Goal: Information Seeking & Learning: Learn about a topic

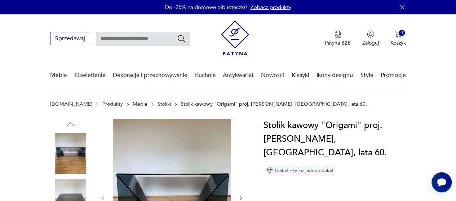
click at [157, 104] on link "Stoliki" at bounding box center [163, 105] width 13 height 6
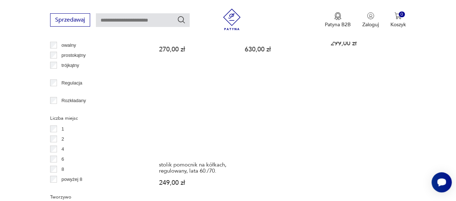
scroll to position [1091, 0]
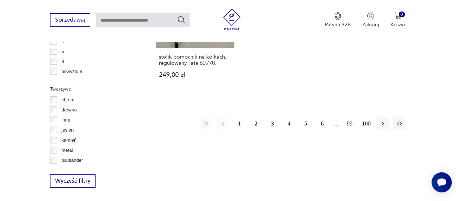
click at [256, 117] on button "2" at bounding box center [255, 123] width 13 height 13
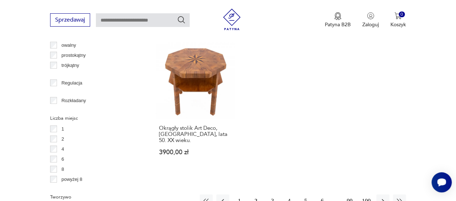
scroll to position [1091, 0]
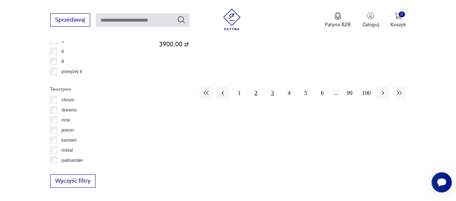
click at [271, 87] on button "3" at bounding box center [272, 93] width 13 height 13
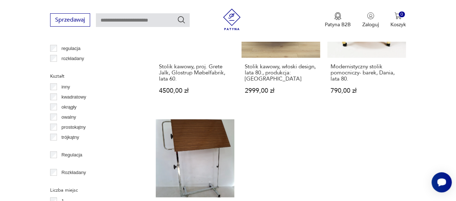
scroll to position [1091, 0]
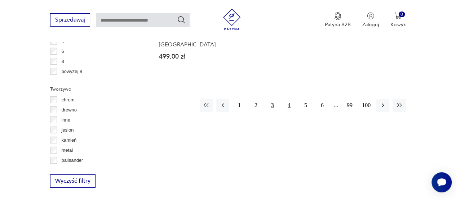
click at [290, 99] on button "4" at bounding box center [288, 105] width 13 height 13
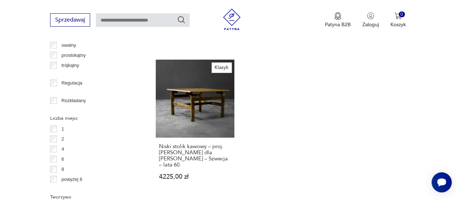
scroll to position [1091, 0]
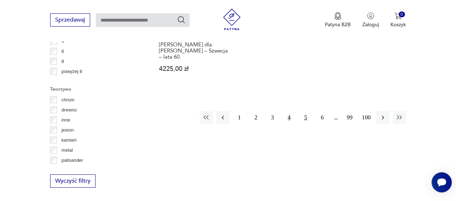
click at [304, 111] on button "5" at bounding box center [305, 117] width 13 height 13
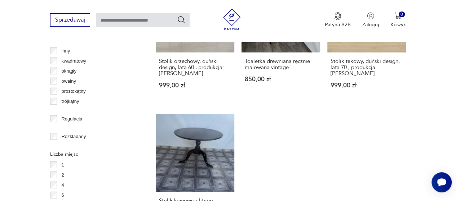
scroll to position [1091, 0]
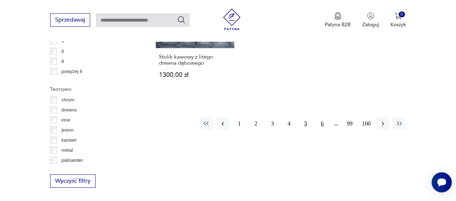
click at [322, 117] on button "6" at bounding box center [322, 123] width 13 height 13
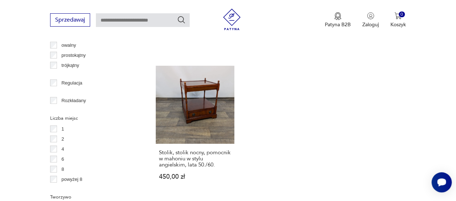
scroll to position [1091, 0]
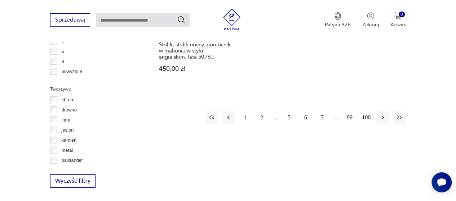
click at [321, 111] on button "7" at bounding box center [322, 117] width 13 height 13
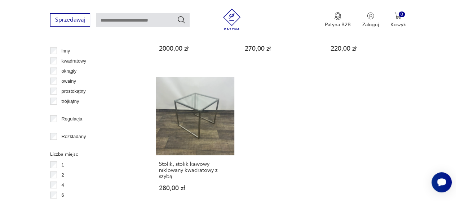
scroll to position [1055, 0]
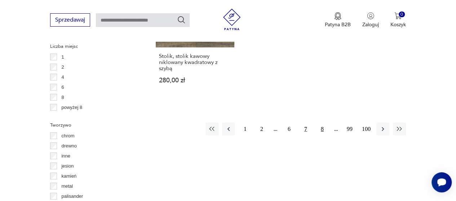
click at [322, 123] on button "8" at bounding box center [322, 129] width 13 height 13
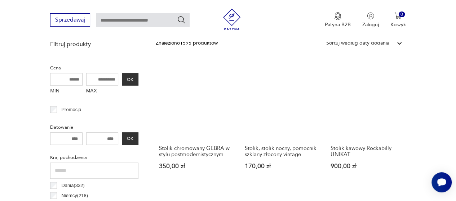
scroll to position [227, 0]
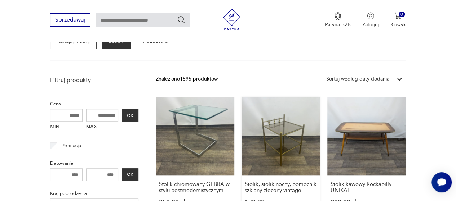
click at [289, 143] on link "Stolik, stolik nocny, pomocnik szklany złocony vintage 170,00 zł" at bounding box center [280, 158] width 79 height 122
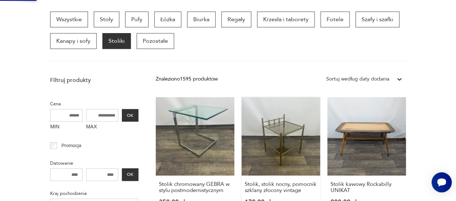
scroll to position [0, 0]
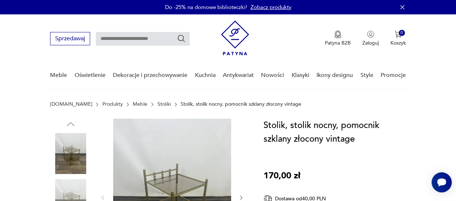
scroll to position [72, 0]
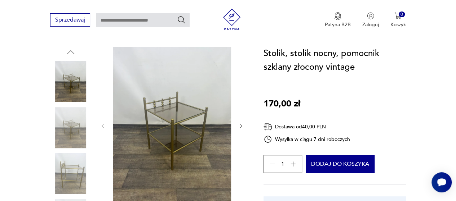
click at [84, 175] on img at bounding box center [70, 173] width 41 height 41
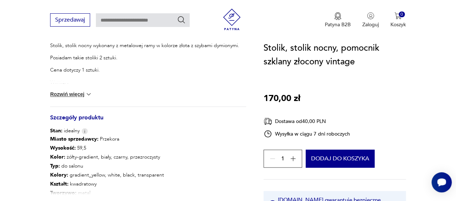
scroll to position [360, 0]
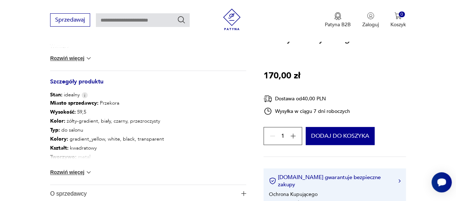
click at [72, 172] on button "Rozwiń więcej" at bounding box center [71, 172] width 42 height 7
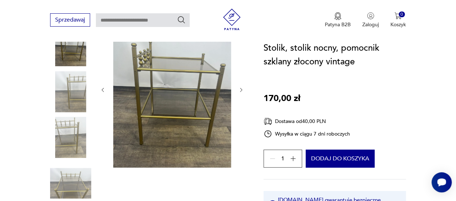
scroll to position [72, 0]
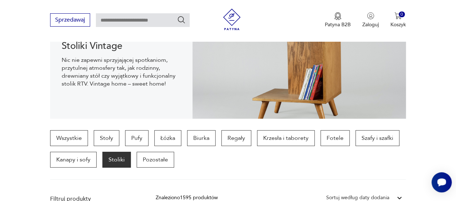
scroll to position [144, 0]
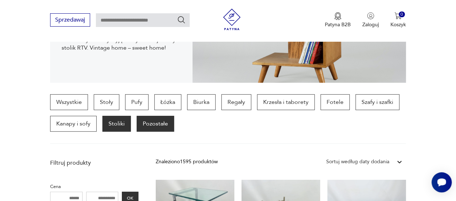
click at [158, 122] on p "Pozostałe" at bounding box center [155, 124] width 37 height 16
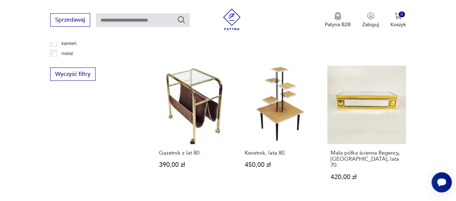
scroll to position [1019, 0]
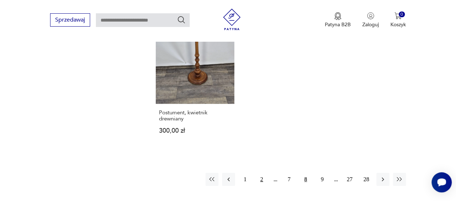
click at [262, 173] on button "2" at bounding box center [261, 179] width 13 height 13
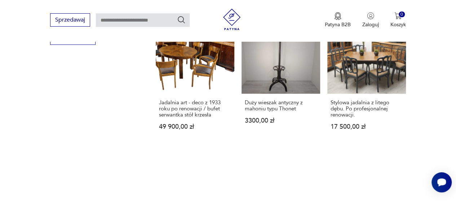
scroll to position [1019, 0]
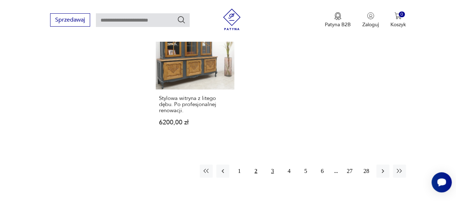
click at [274, 165] on button "3" at bounding box center [272, 171] width 13 height 13
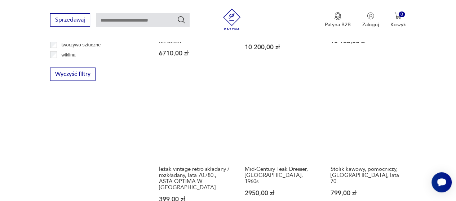
scroll to position [1019, 0]
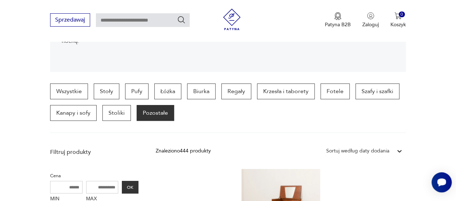
scroll to position [83, 0]
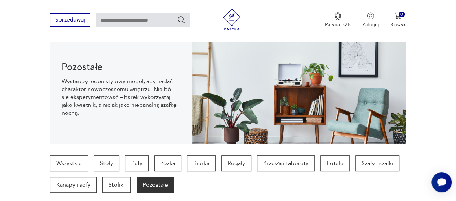
click at [128, 21] on input "text" at bounding box center [143, 20] width 94 height 14
type input "*****"
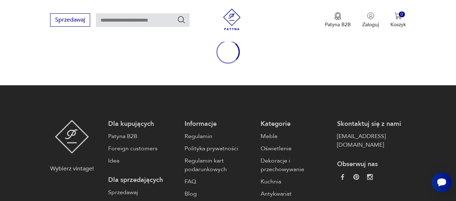
type input "*****"
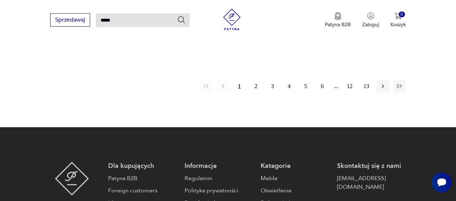
scroll to position [963, 0]
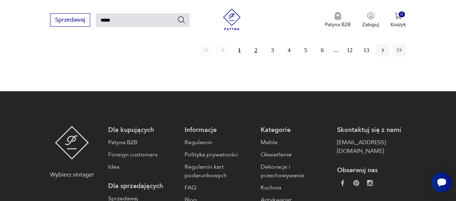
click at [255, 44] on button "2" at bounding box center [255, 50] width 13 height 13
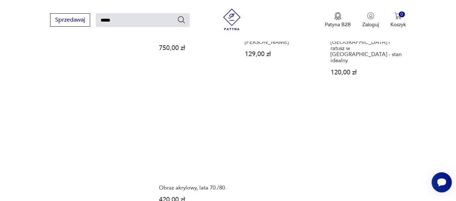
scroll to position [890, 0]
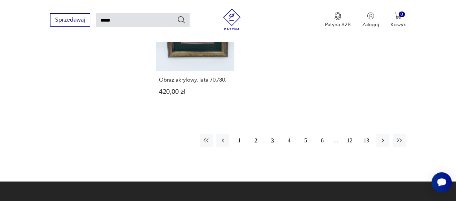
click at [272, 134] on button "3" at bounding box center [272, 140] width 13 height 13
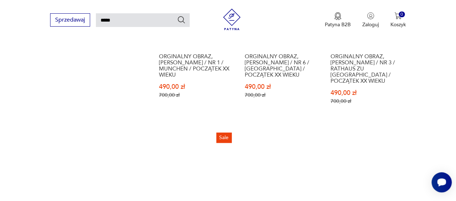
scroll to position [890, 0]
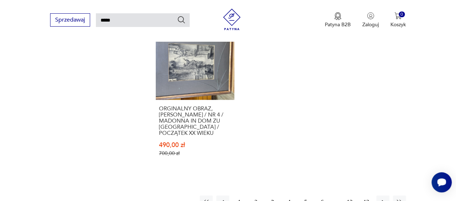
click at [289, 196] on button "4" at bounding box center [288, 202] width 13 height 13
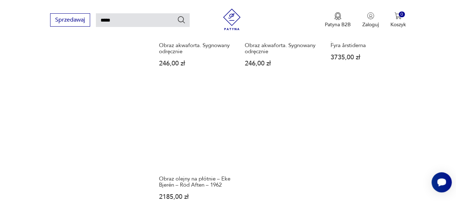
scroll to position [927, 0]
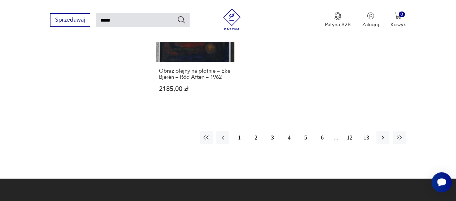
click at [305, 131] on button "5" at bounding box center [305, 137] width 13 height 13
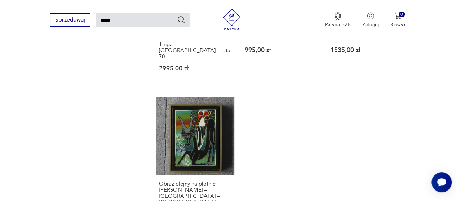
scroll to position [890, 0]
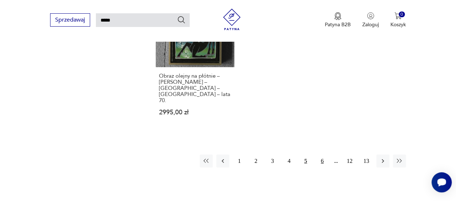
click at [321, 155] on button "6" at bounding box center [322, 161] width 13 height 13
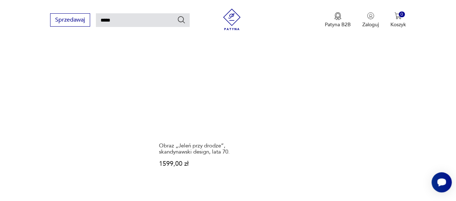
scroll to position [927, 0]
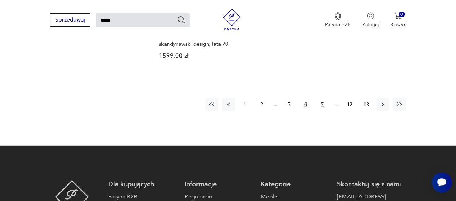
click at [322, 98] on button "7" at bounding box center [322, 104] width 13 height 13
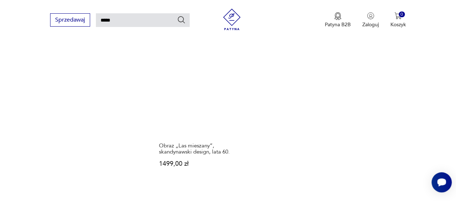
scroll to position [963, 0]
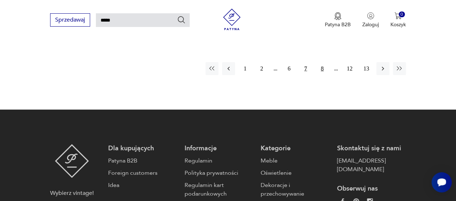
click at [323, 62] on button "8" at bounding box center [322, 68] width 13 height 13
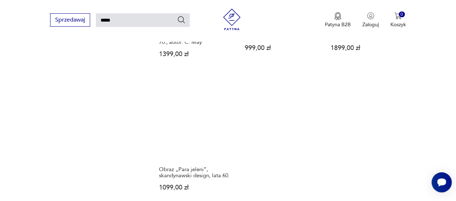
scroll to position [890, 0]
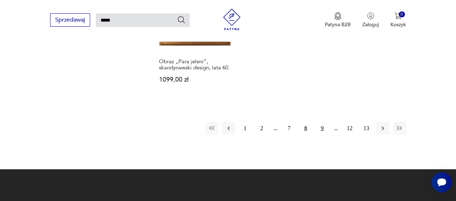
click at [322, 122] on button "9" at bounding box center [322, 128] width 13 height 13
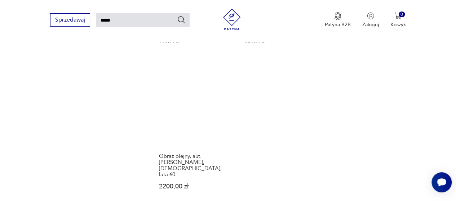
scroll to position [890, 0]
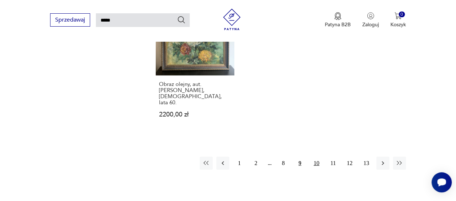
click at [317, 157] on button "10" at bounding box center [316, 163] width 13 height 13
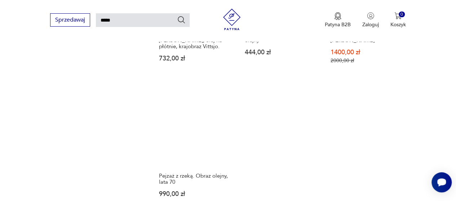
scroll to position [890, 0]
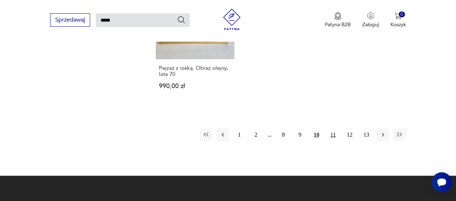
click at [334, 129] on button "11" at bounding box center [332, 135] width 13 height 13
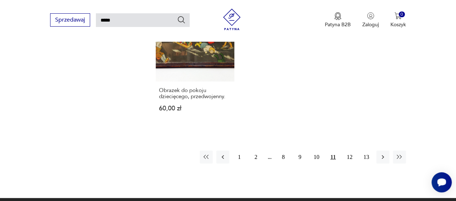
scroll to position [927, 0]
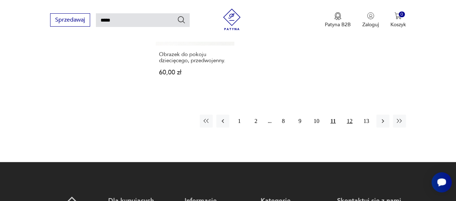
click at [349, 115] on button "12" at bounding box center [349, 121] width 13 height 13
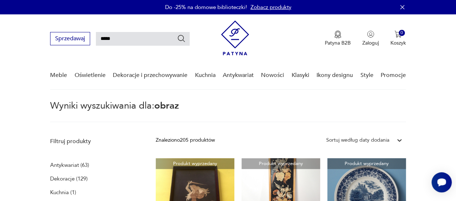
drag, startPoint x: 122, startPoint y: 39, endPoint x: 57, endPoint y: 30, distance: 66.2
click at [57, 32] on div "Sprzedawaj *****" at bounding box center [119, 38] width 139 height 13
type input "******"
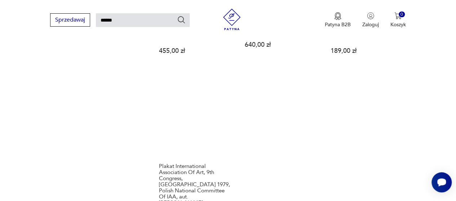
scroll to position [890, 0]
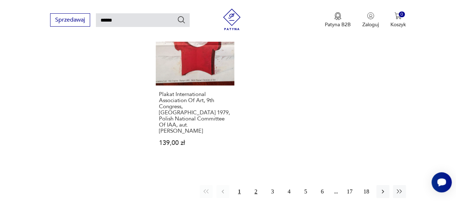
click at [257, 186] on button "2" at bounding box center [255, 192] width 13 height 13
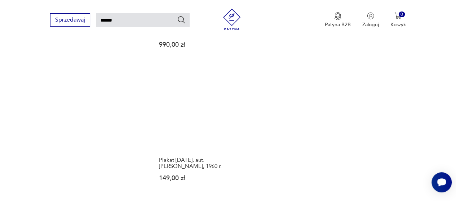
scroll to position [890, 0]
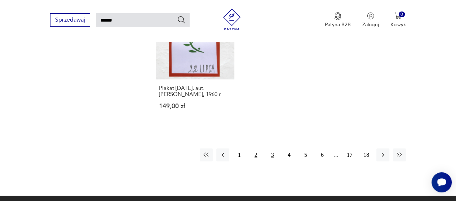
click at [272, 149] on button "3" at bounding box center [272, 155] width 13 height 13
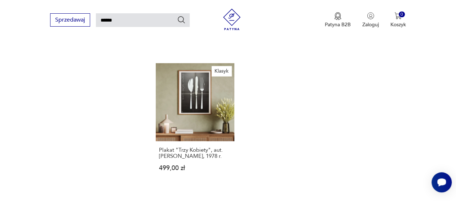
scroll to position [927, 0]
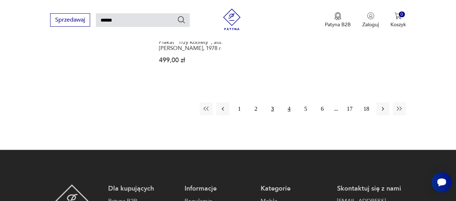
click at [289, 111] on button "4" at bounding box center [288, 109] width 13 height 13
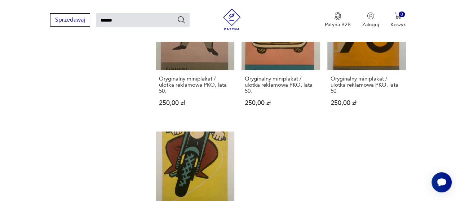
scroll to position [890, 0]
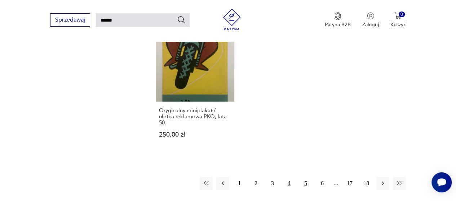
click at [304, 177] on button "5" at bounding box center [305, 183] width 13 height 13
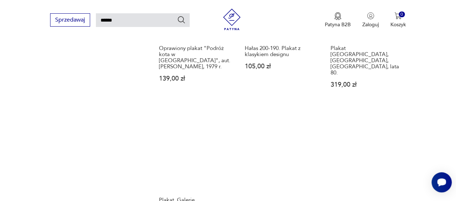
scroll to position [890, 0]
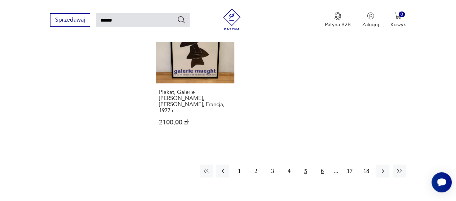
click at [322, 165] on button "6" at bounding box center [322, 171] width 13 height 13
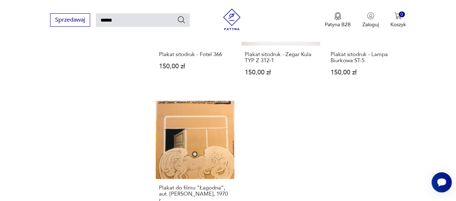
scroll to position [927, 0]
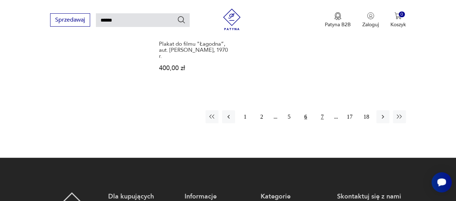
click at [321, 111] on button "7" at bounding box center [322, 117] width 13 height 13
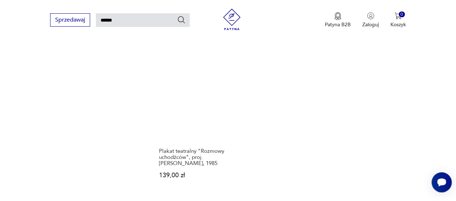
scroll to position [890, 0]
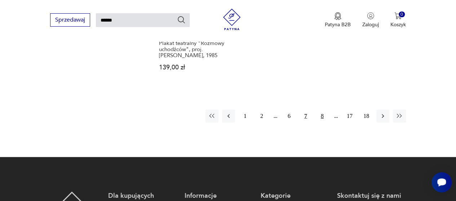
click at [321, 114] on button "8" at bounding box center [322, 116] width 13 height 13
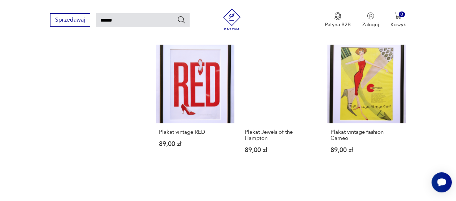
scroll to position [818, 0]
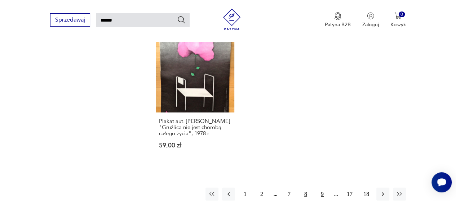
click at [323, 188] on button "9" at bounding box center [322, 194] width 13 height 13
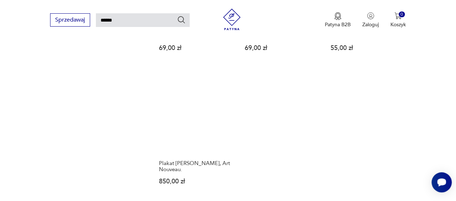
scroll to position [890, 0]
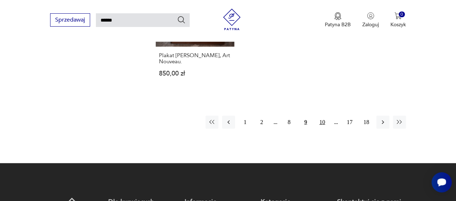
click at [319, 118] on button "10" at bounding box center [322, 122] width 13 height 13
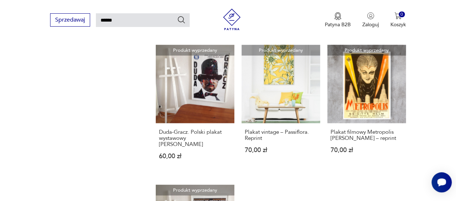
scroll to position [818, 0]
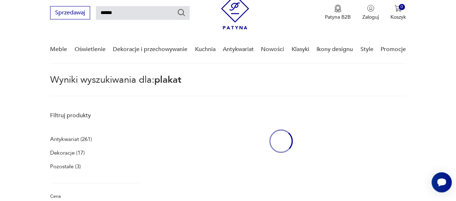
scroll to position [98, 0]
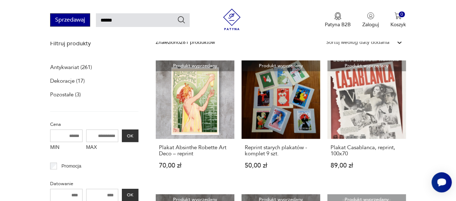
drag, startPoint x: 113, startPoint y: 20, endPoint x: 70, endPoint y: 14, distance: 43.6
click at [70, 14] on div "Sprzedawaj ******" at bounding box center [119, 19] width 139 height 13
type input "*******"
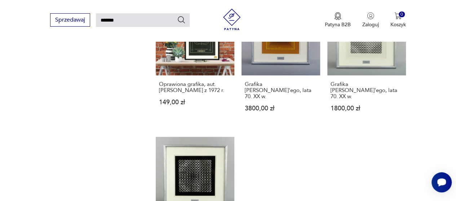
scroll to position [890, 0]
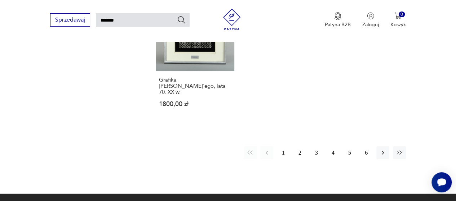
click at [300, 147] on button "2" at bounding box center [299, 153] width 13 height 13
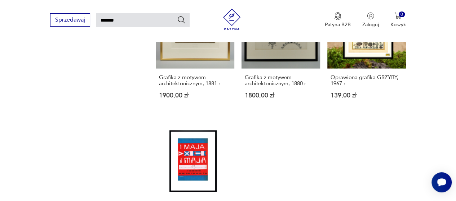
scroll to position [854, 0]
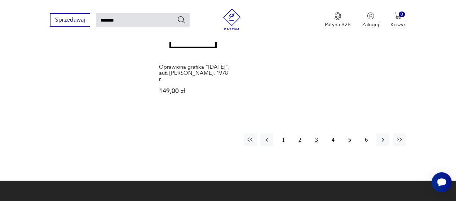
click at [317, 134] on button "3" at bounding box center [316, 140] width 13 height 13
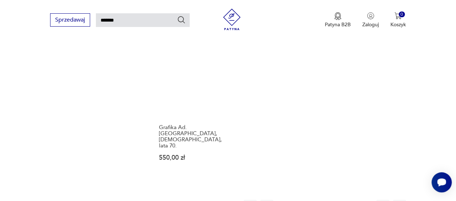
scroll to position [854, 0]
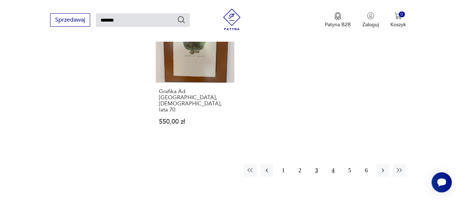
click at [334, 164] on button "4" at bounding box center [332, 170] width 13 height 13
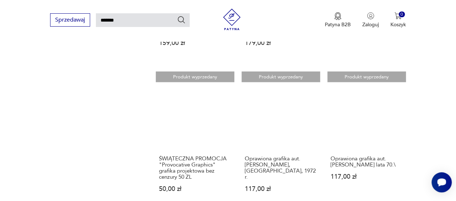
scroll to position [854, 0]
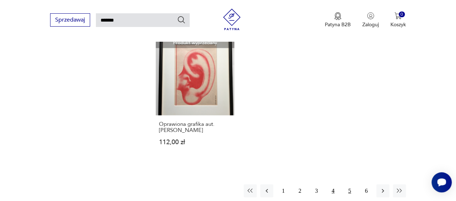
click at [349, 185] on button "5" at bounding box center [349, 191] width 13 height 13
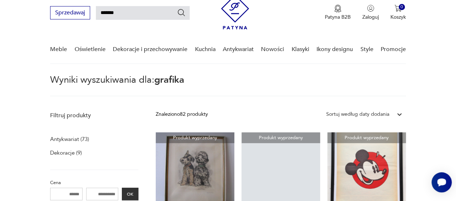
drag, startPoint x: 132, startPoint y: 10, endPoint x: 43, endPoint y: -1, distance: 90.0
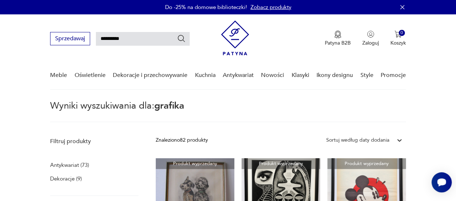
type input "**********"
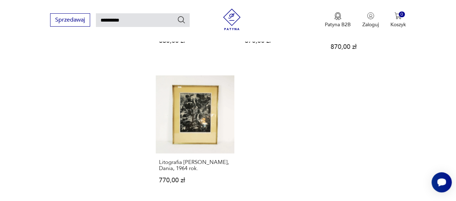
scroll to position [927, 0]
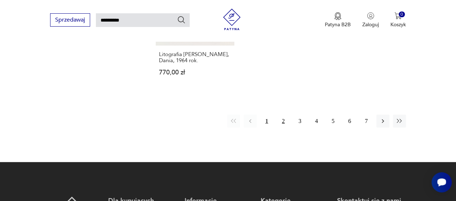
click at [282, 115] on button "2" at bounding box center [283, 121] width 13 height 13
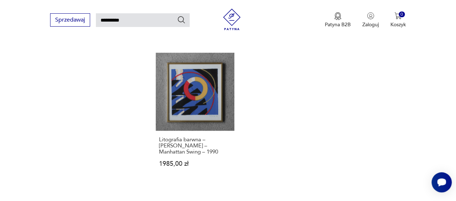
scroll to position [890, 0]
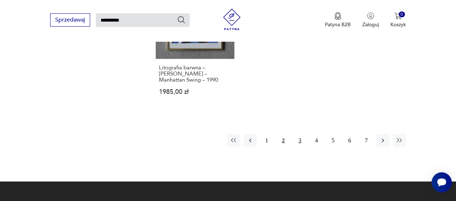
click at [299, 134] on button "3" at bounding box center [299, 140] width 13 height 13
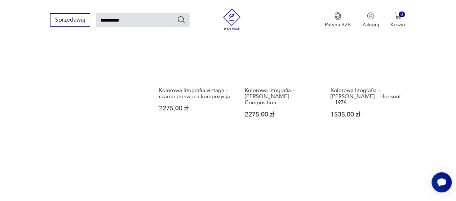
scroll to position [854, 0]
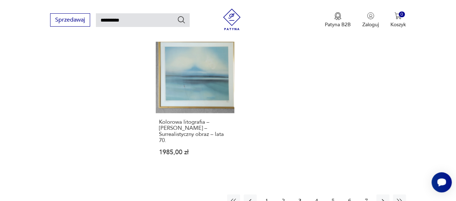
click at [318, 195] on button "4" at bounding box center [316, 201] width 13 height 13
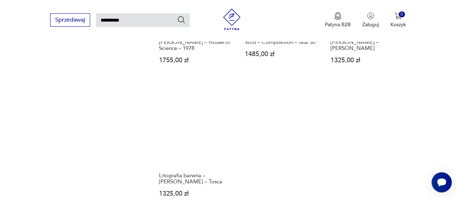
scroll to position [927, 0]
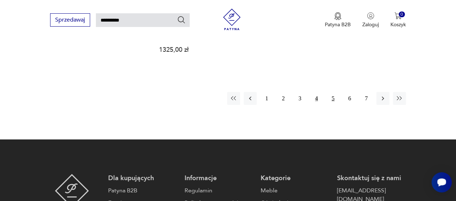
click at [333, 92] on button "5" at bounding box center [332, 98] width 13 height 13
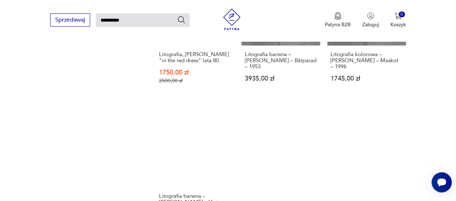
scroll to position [890, 0]
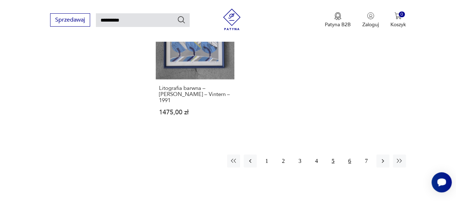
click at [349, 155] on button "6" at bounding box center [349, 161] width 13 height 13
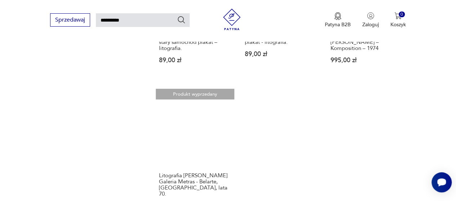
scroll to position [890, 0]
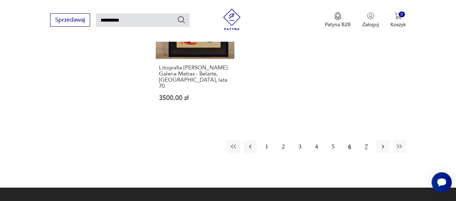
click at [363, 140] on button "7" at bounding box center [366, 146] width 13 height 13
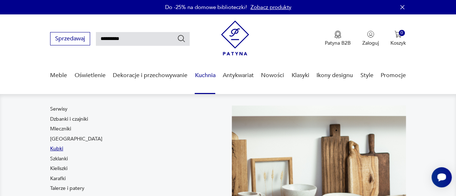
click at [60, 147] on link "Kubki" at bounding box center [56, 148] width 13 height 7
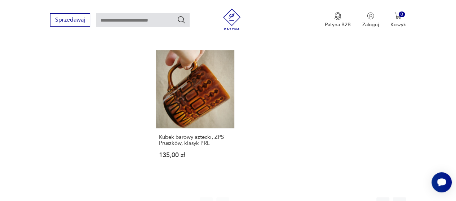
scroll to position [1023, 0]
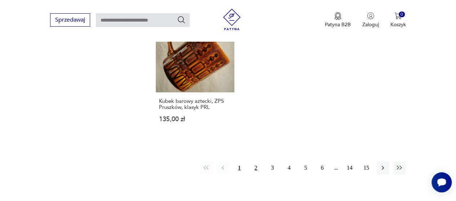
click at [256, 162] on button "2" at bounding box center [255, 168] width 13 height 13
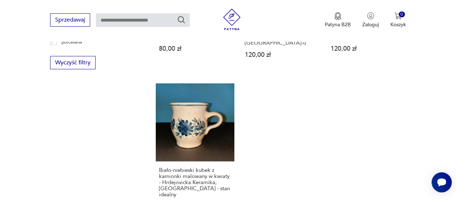
scroll to position [1055, 0]
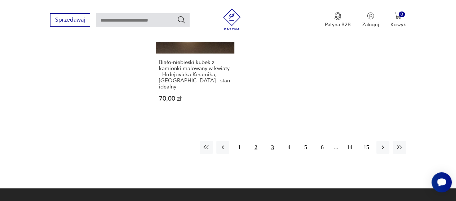
click at [273, 141] on button "3" at bounding box center [272, 147] width 13 height 13
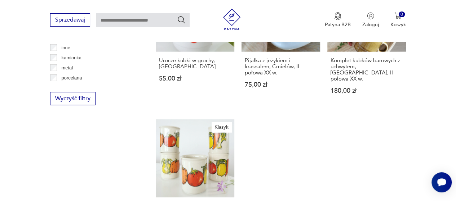
scroll to position [1019, 0]
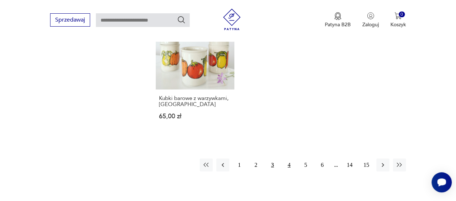
click at [288, 159] on button "4" at bounding box center [288, 165] width 13 height 13
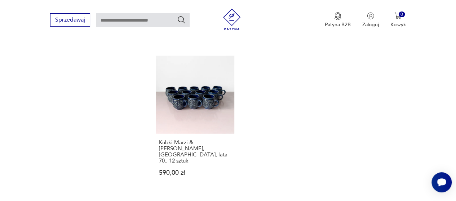
scroll to position [1091, 0]
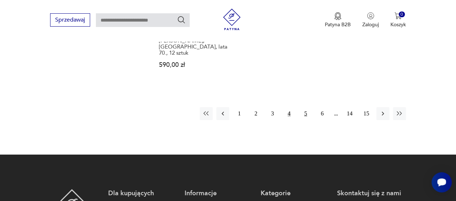
click at [305, 107] on button "5" at bounding box center [305, 113] width 13 height 13
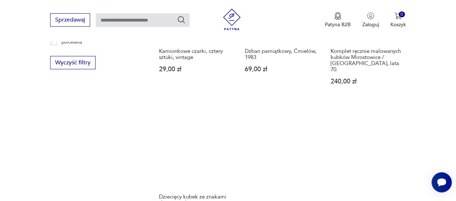
scroll to position [1019, 0]
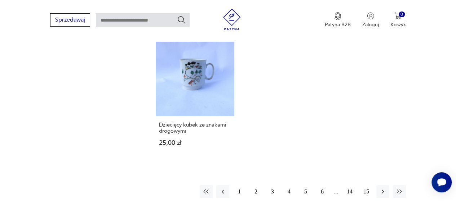
click at [321, 186] on button "6" at bounding box center [322, 192] width 13 height 13
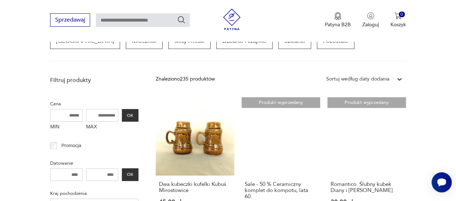
scroll to position [83, 0]
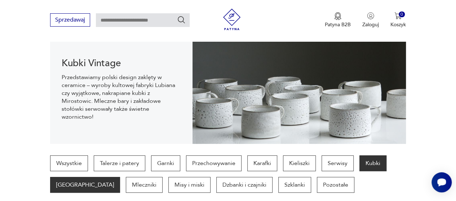
click at [72, 187] on p "[GEOGRAPHIC_DATA]" at bounding box center [85, 185] width 70 height 16
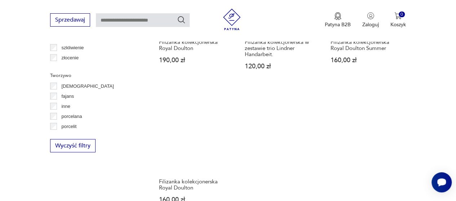
scroll to position [1019, 0]
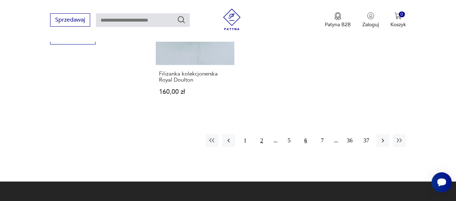
click at [260, 134] on button "2" at bounding box center [261, 140] width 13 height 13
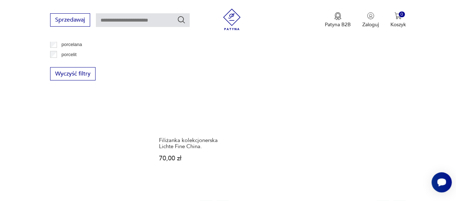
scroll to position [1055, 0]
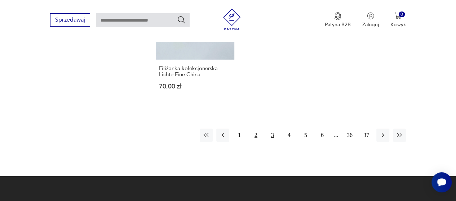
click at [271, 129] on button "3" at bounding box center [272, 135] width 13 height 13
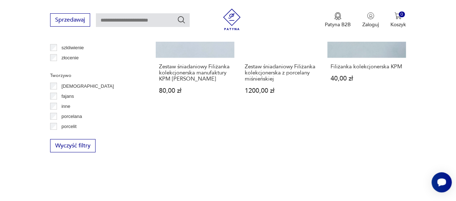
scroll to position [1091, 0]
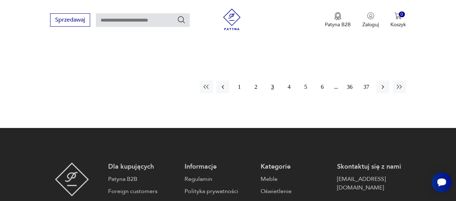
click at [143, 22] on input "text" at bounding box center [143, 20] width 94 height 14
type input "*****"
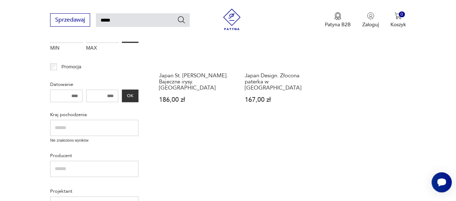
scroll to position [98, 0]
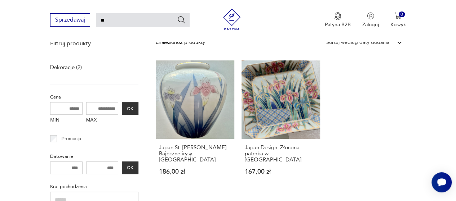
type input "*"
type input "*******"
click at [180, 20] on icon "Szukaj" at bounding box center [181, 19] width 9 height 9
type input "*******"
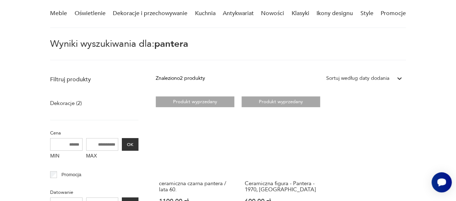
scroll to position [98, 0]
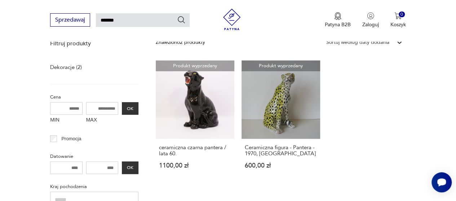
drag, startPoint x: 133, startPoint y: 19, endPoint x: 4, endPoint y: 0, distance: 130.4
click at [1, 1] on div "Sprzedawaj ******* Patyna B2B Zaloguj 0 Koszyk Twój koszyk ( 0 ) Brak produktów…" at bounding box center [228, 20] width 456 height 41
type input "*******"
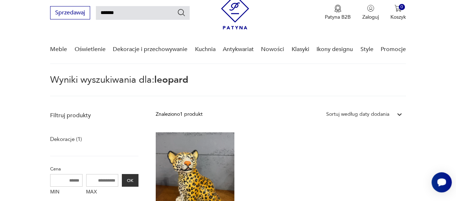
scroll to position [98, 0]
